Goal: Navigation & Orientation: Find specific page/section

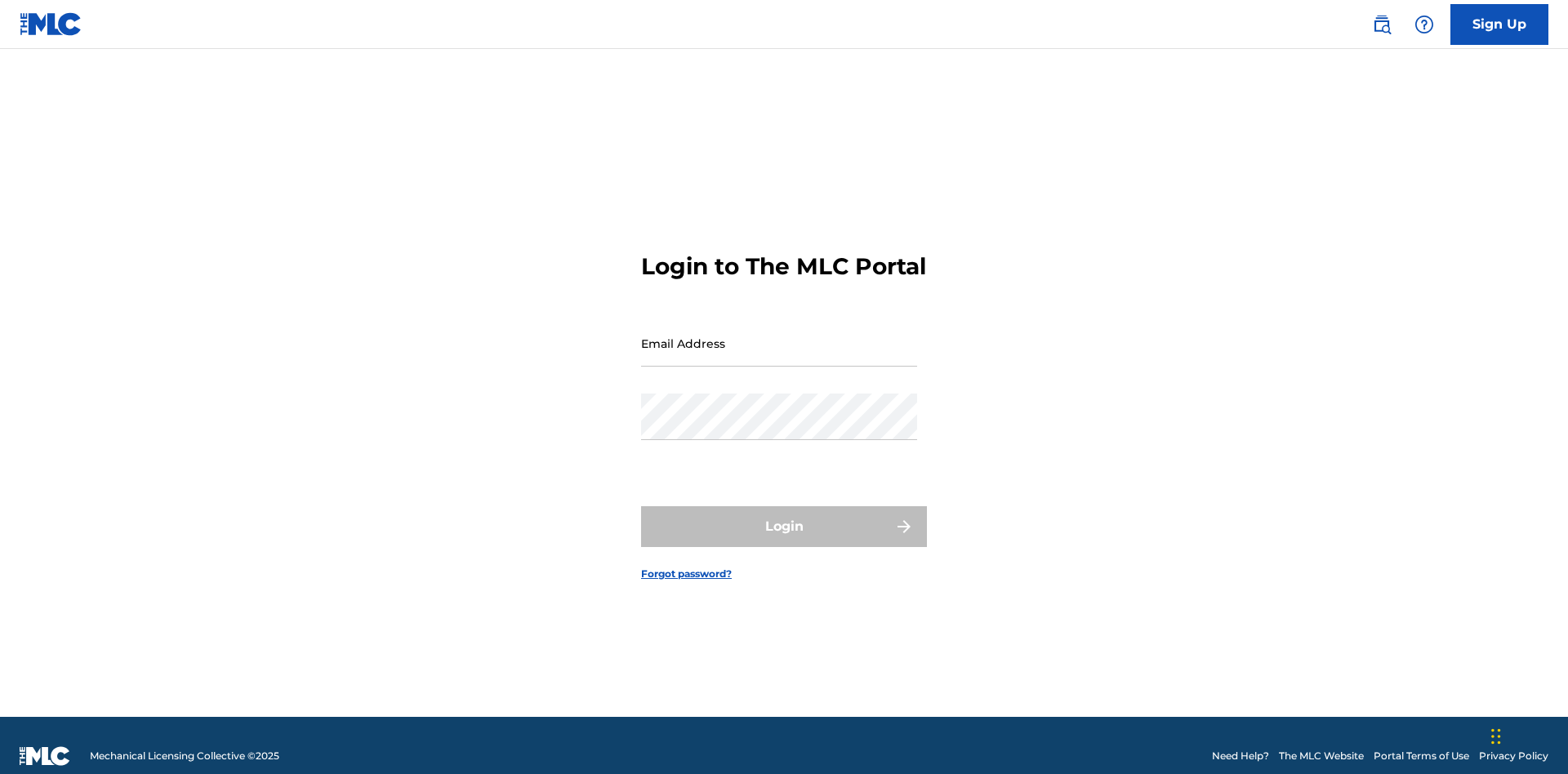
scroll to position [21, 0]
click at [779, 336] on input "Email Address" at bounding box center [779, 344] width 276 height 47
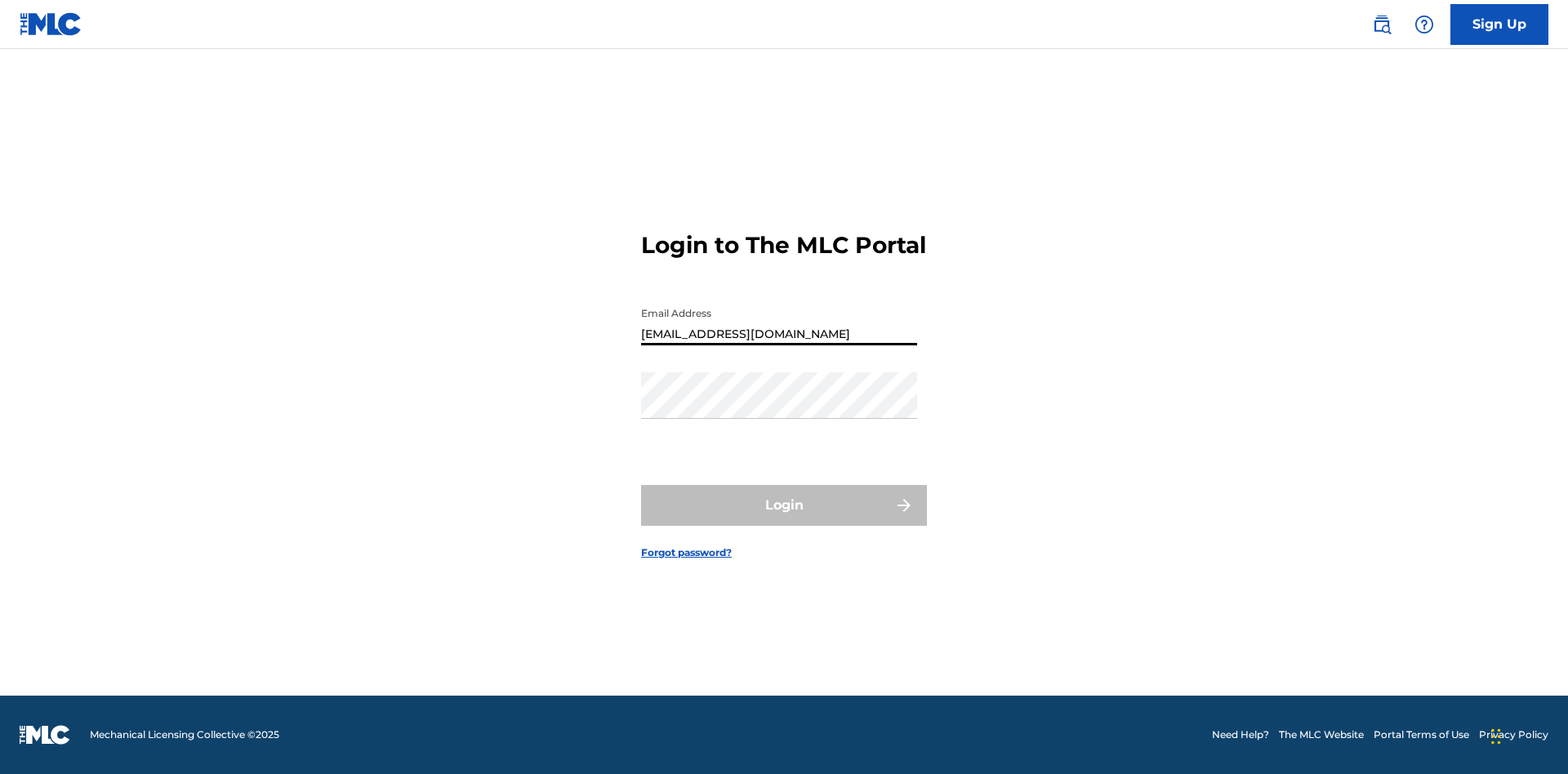
type input "[EMAIL_ADDRESS][DOMAIN_NAME]"
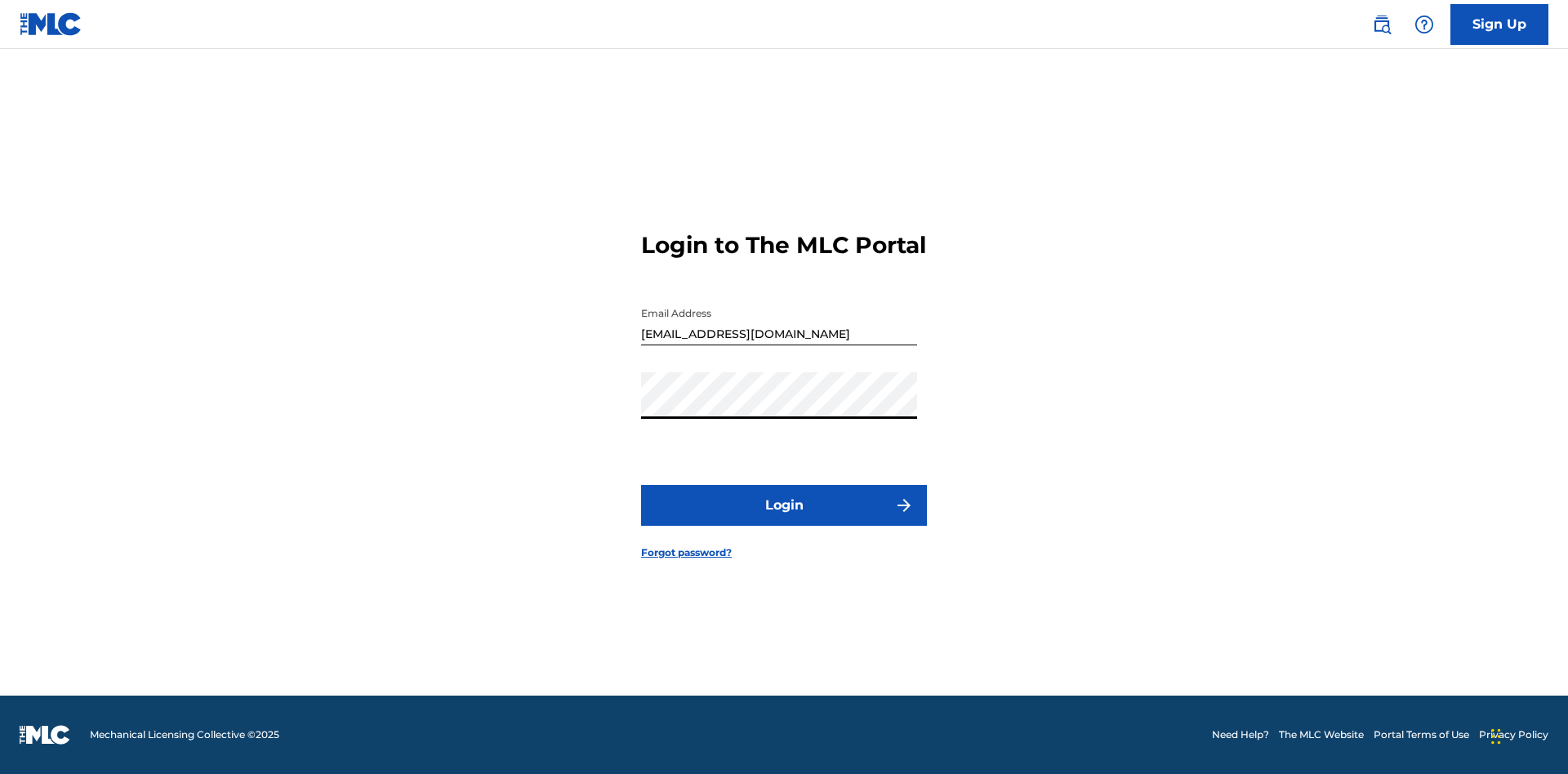
click at [784, 519] on button "Login" at bounding box center [784, 505] width 286 height 41
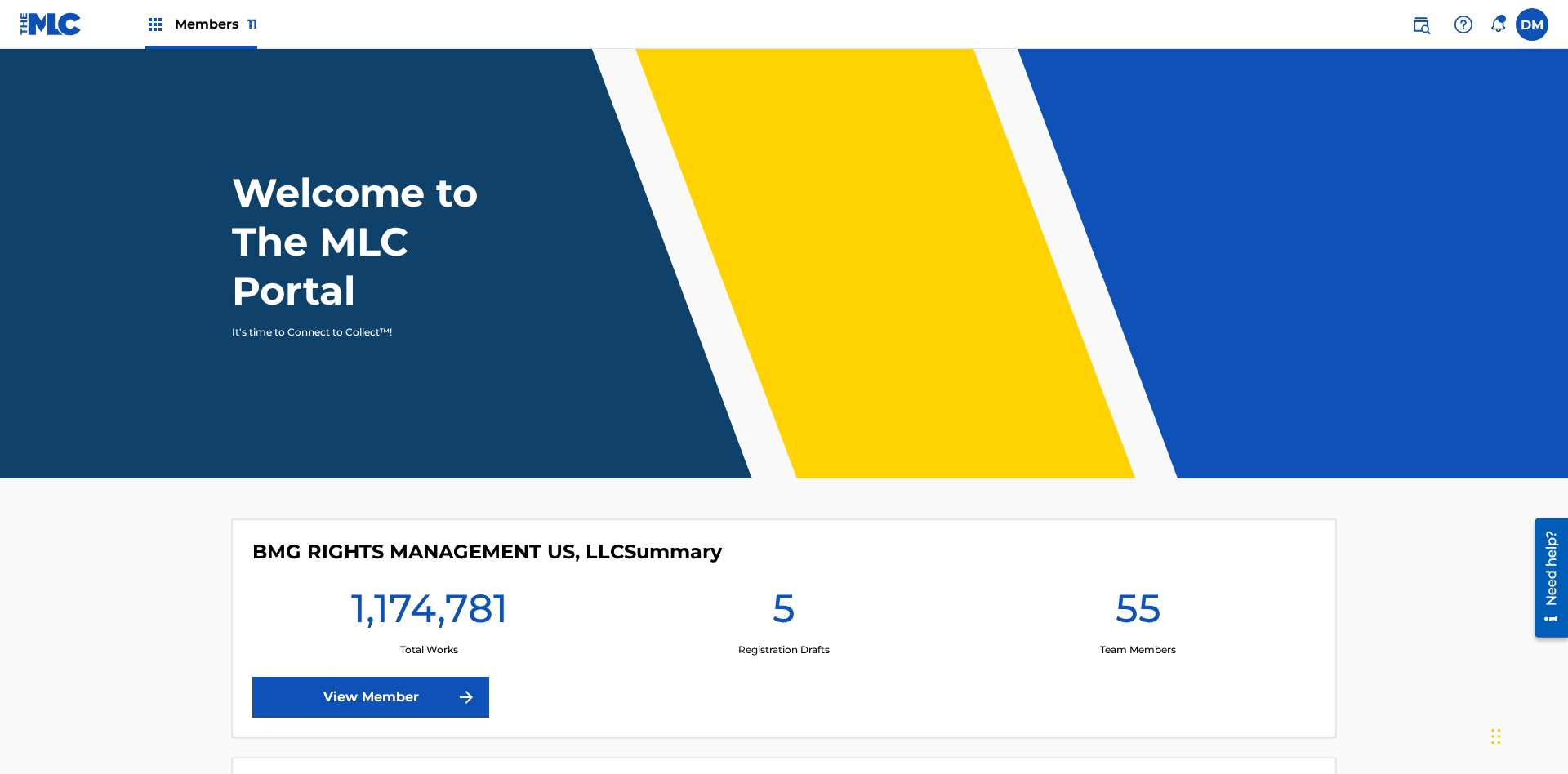
scroll to position [70, 0]
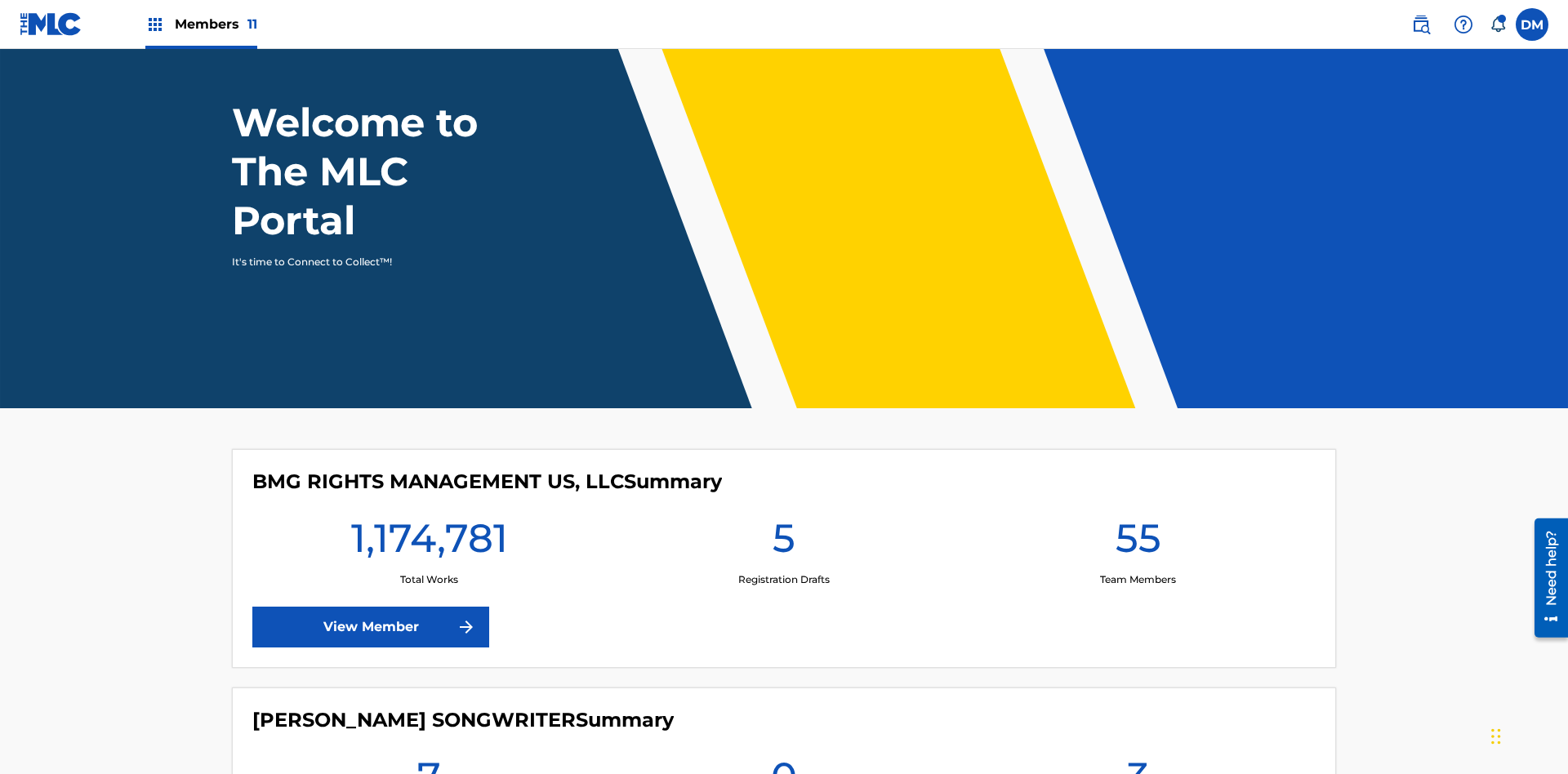
click at [201, 24] on span "Members 11" at bounding box center [216, 24] width 83 height 19
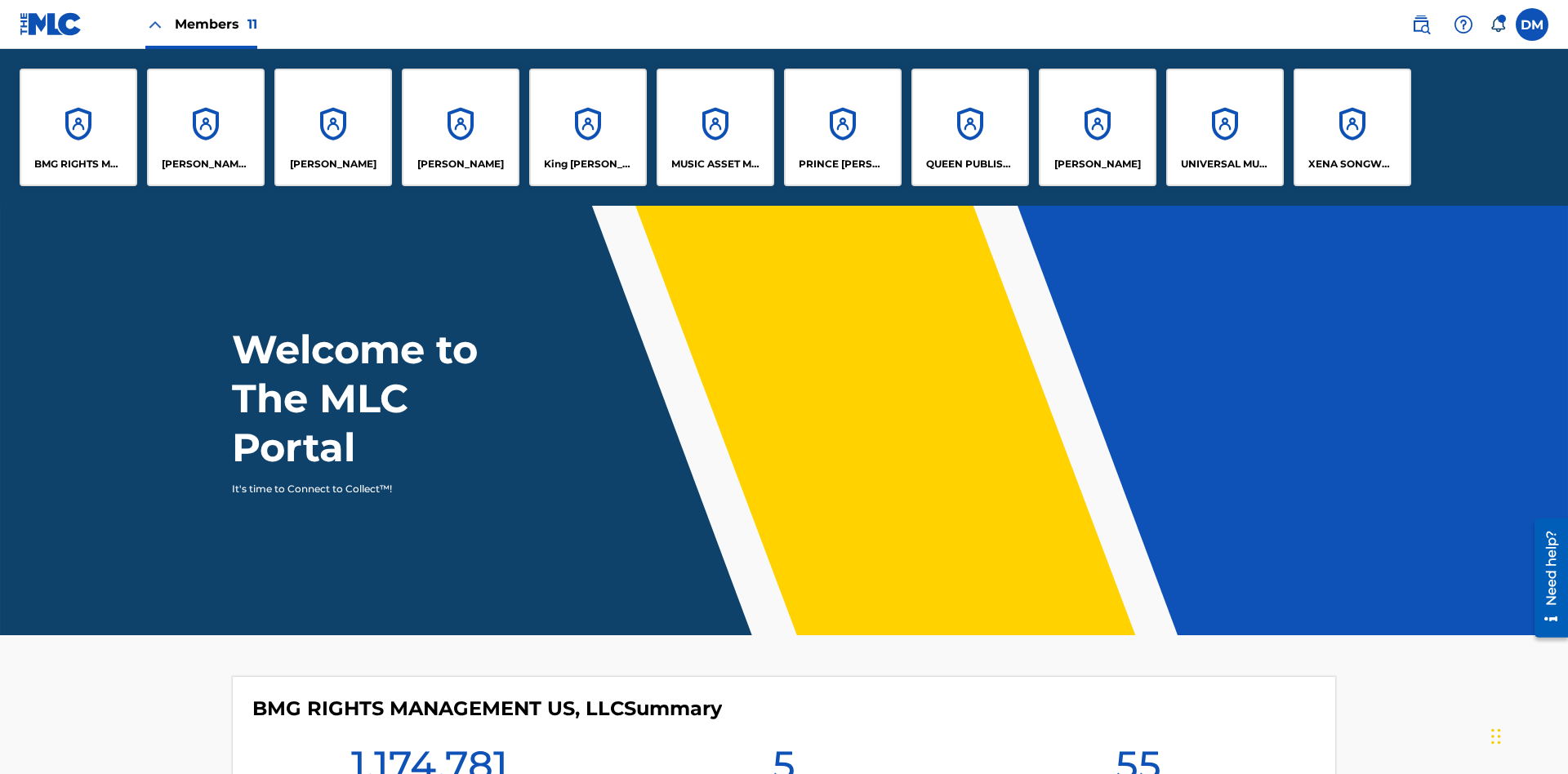
click at [1224, 164] on p "UNIVERSAL MUSIC PUB GROUP" at bounding box center [1224, 164] width 89 height 15
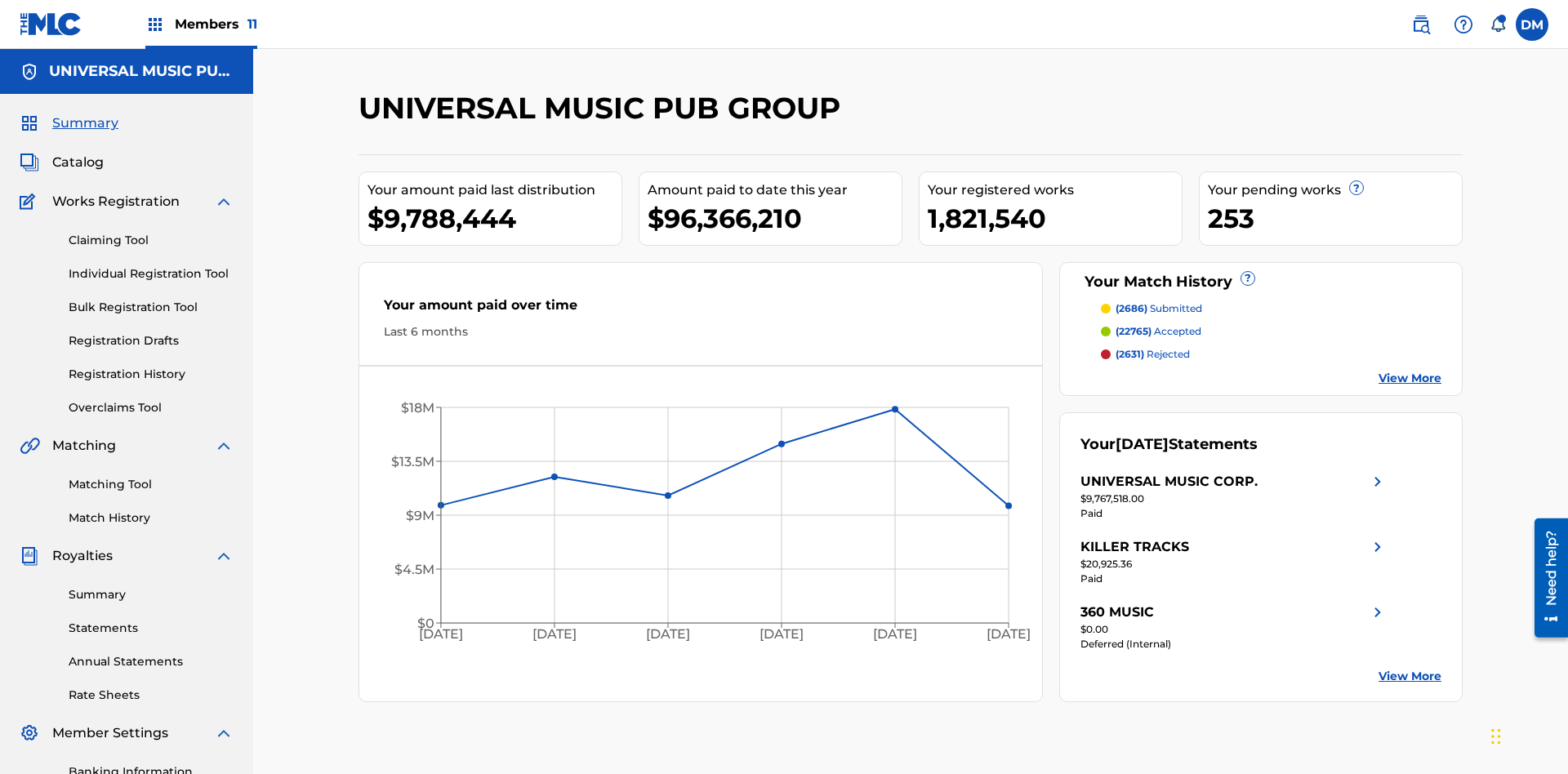
click at [151, 764] on link "Banking Information" at bounding box center [151, 772] width 165 height 17
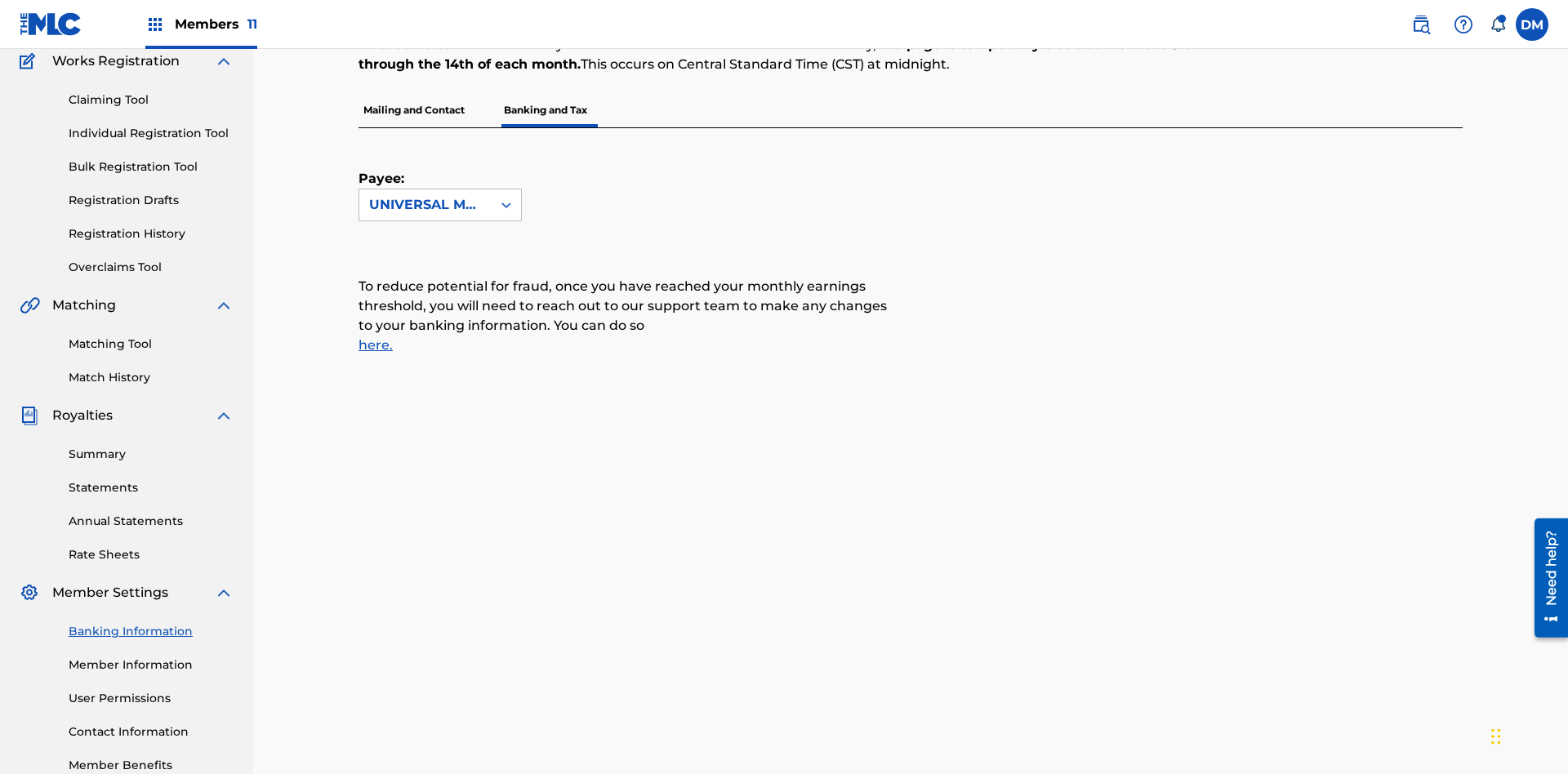
click at [201, 24] on span "Members 11" at bounding box center [216, 24] width 83 height 19
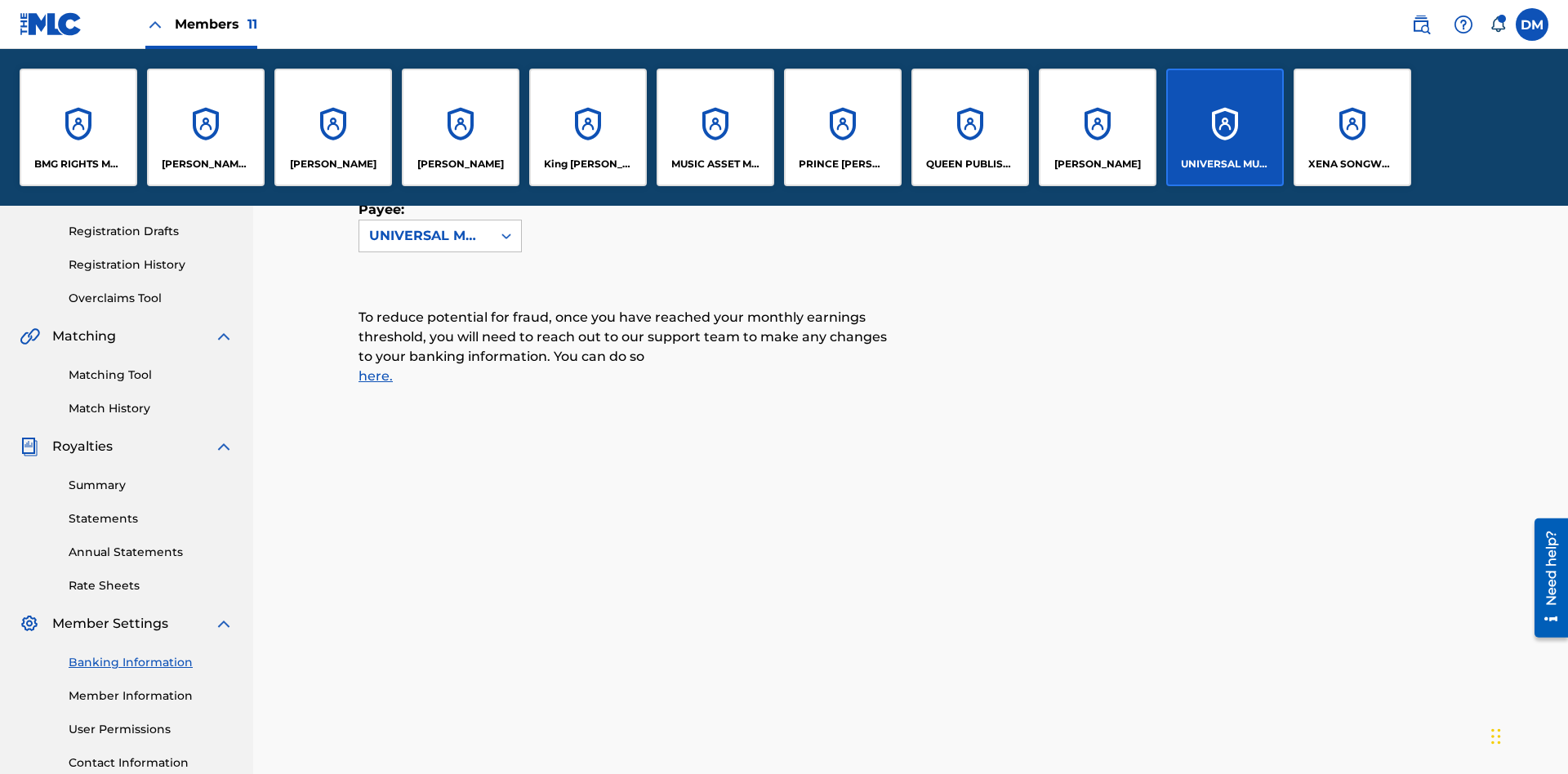
click at [1097, 164] on p "[PERSON_NAME]" at bounding box center [1098, 164] width 87 height 15
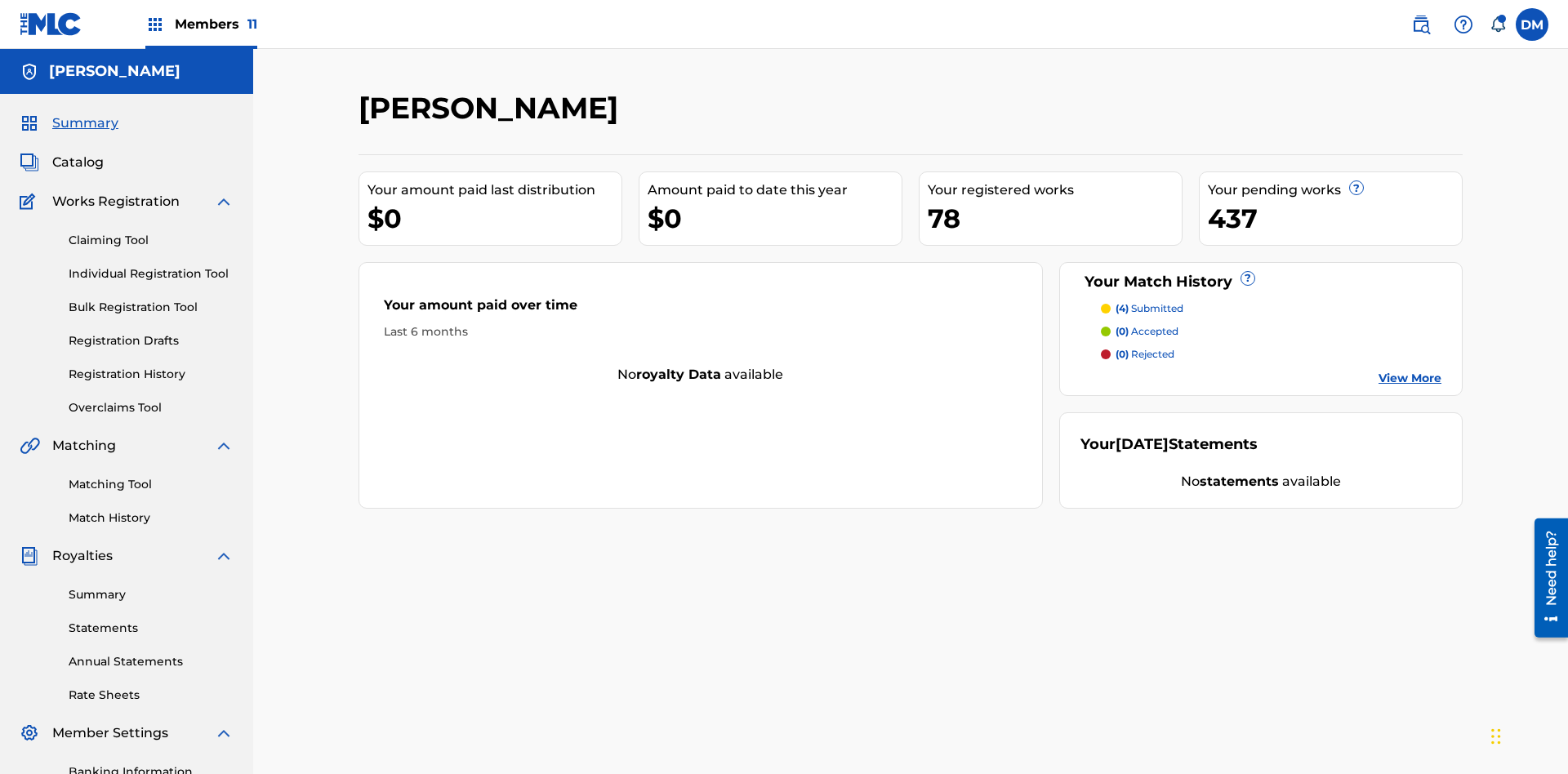
click at [151, 764] on link "Banking Information" at bounding box center [151, 772] width 165 height 17
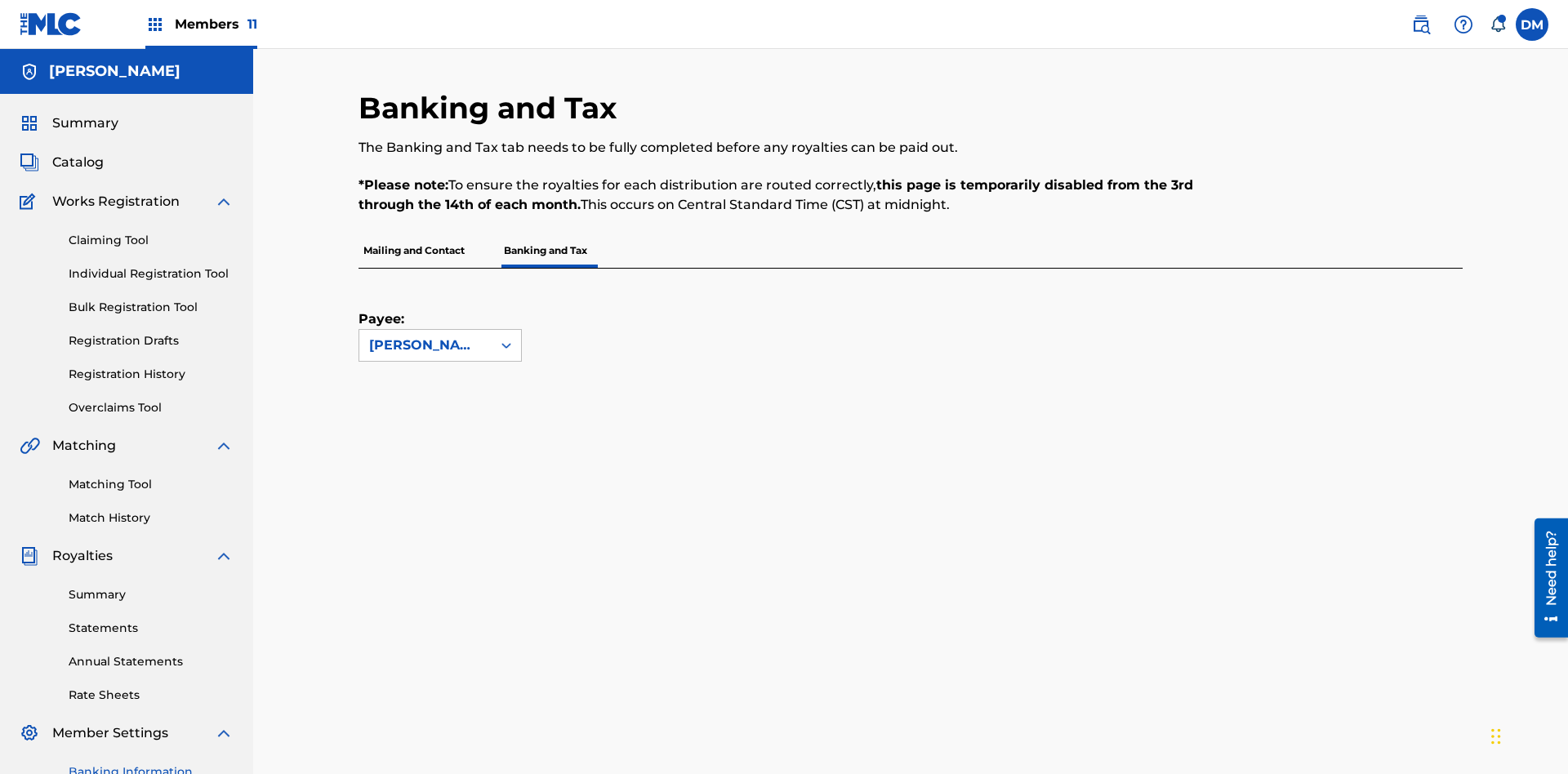
click at [201, 24] on span "Members 11" at bounding box center [216, 24] width 83 height 19
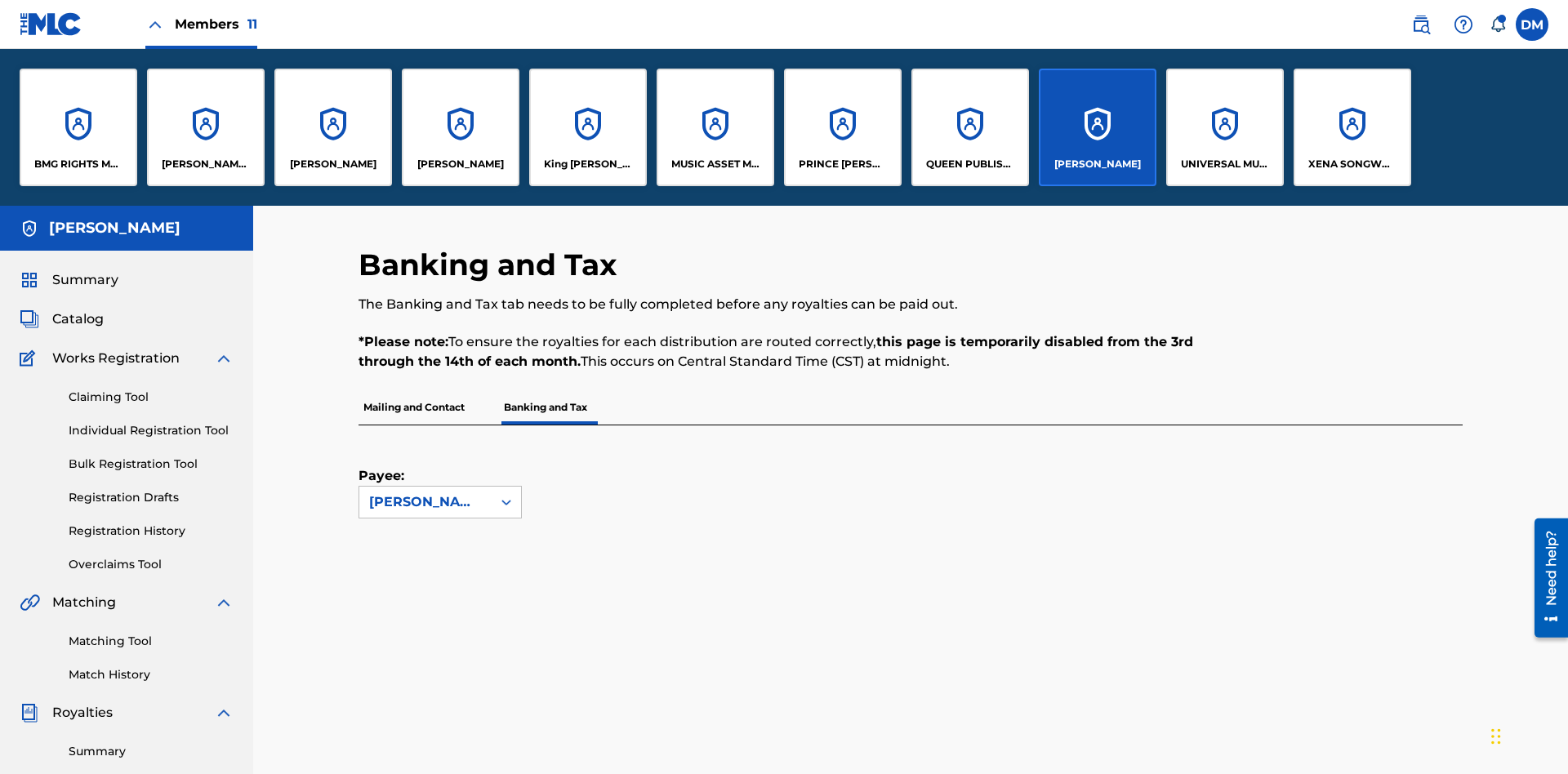
click at [587, 164] on p "King [PERSON_NAME]" at bounding box center [588, 164] width 89 height 15
